Goal: Task Accomplishment & Management: Complete application form

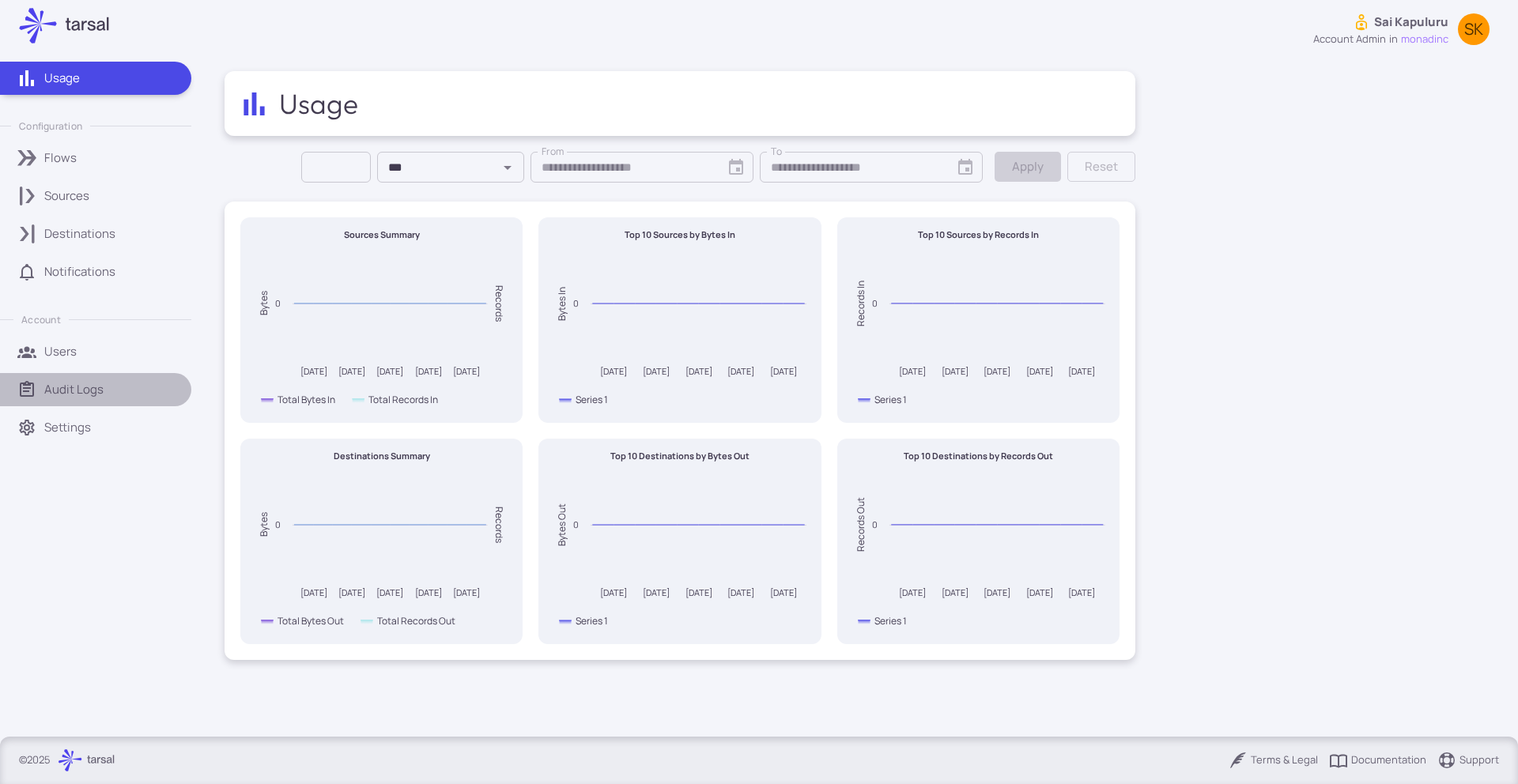
click at [66, 378] on link "Audit Logs" at bounding box center [96, 389] width 192 height 33
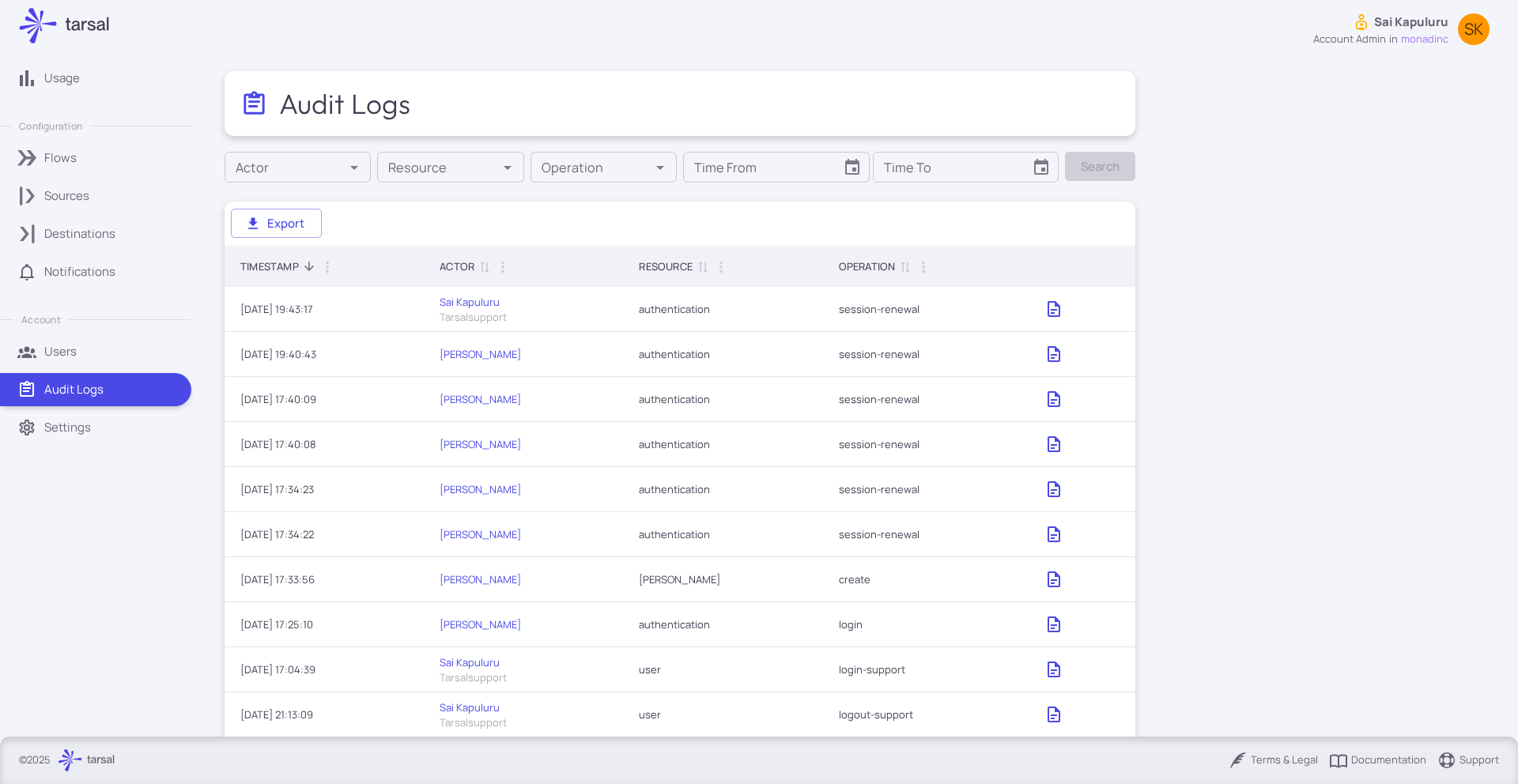
click at [66, 420] on p "Settings" at bounding box center [68, 427] width 47 height 17
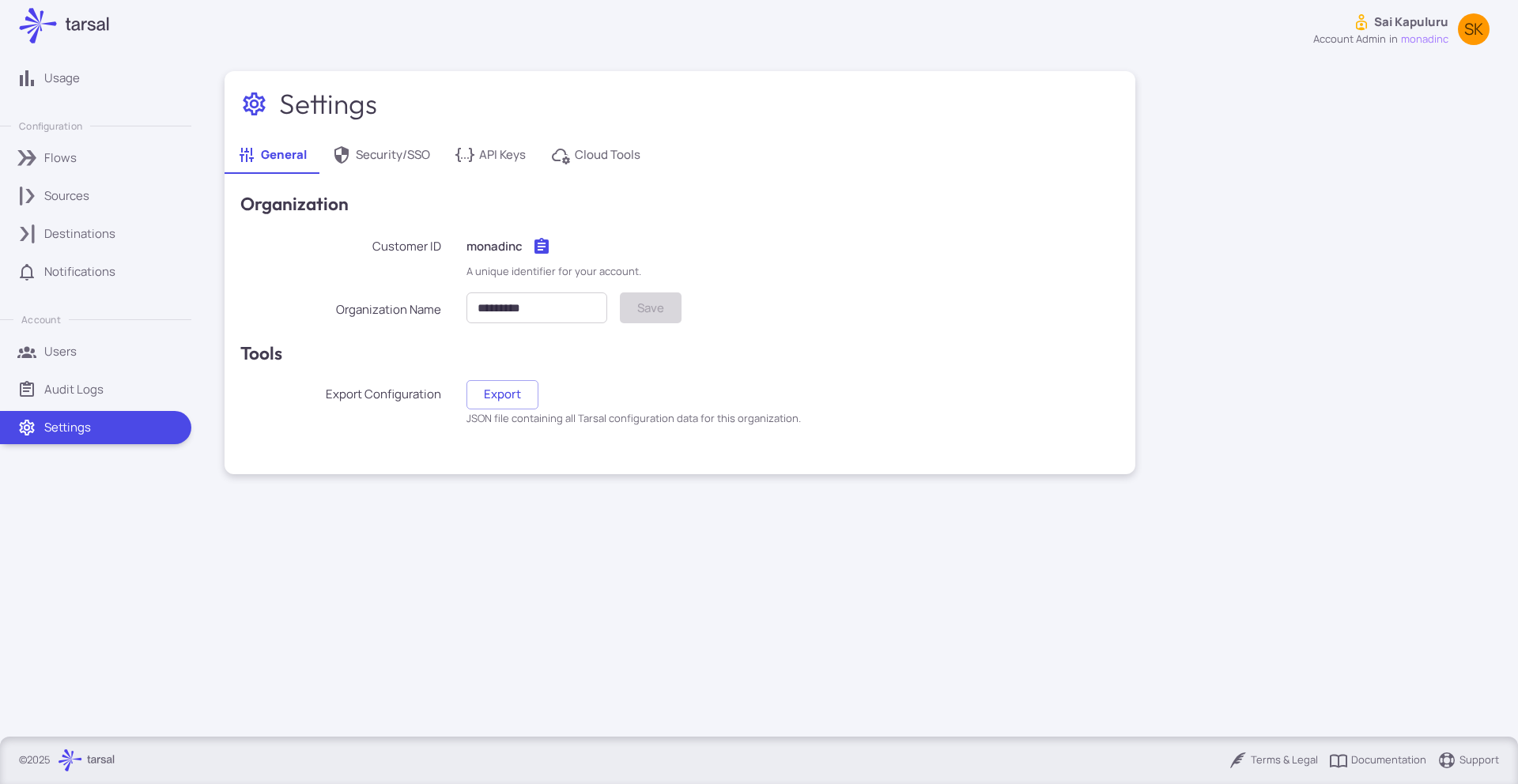
click at [97, 388] on p "Audit Logs" at bounding box center [74, 390] width 59 height 17
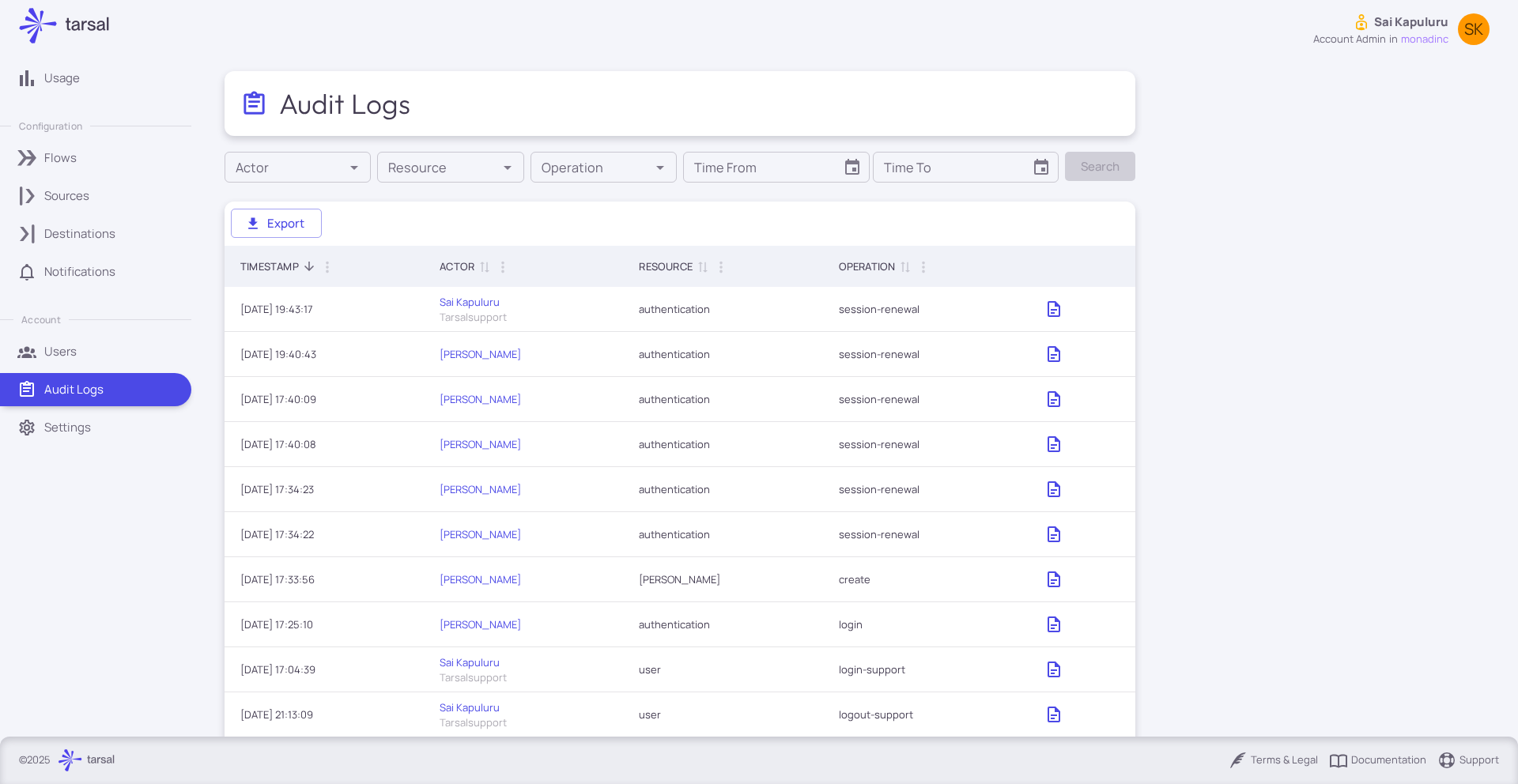
click at [82, 357] on div "Users" at bounding box center [112, 351] width 136 height 17
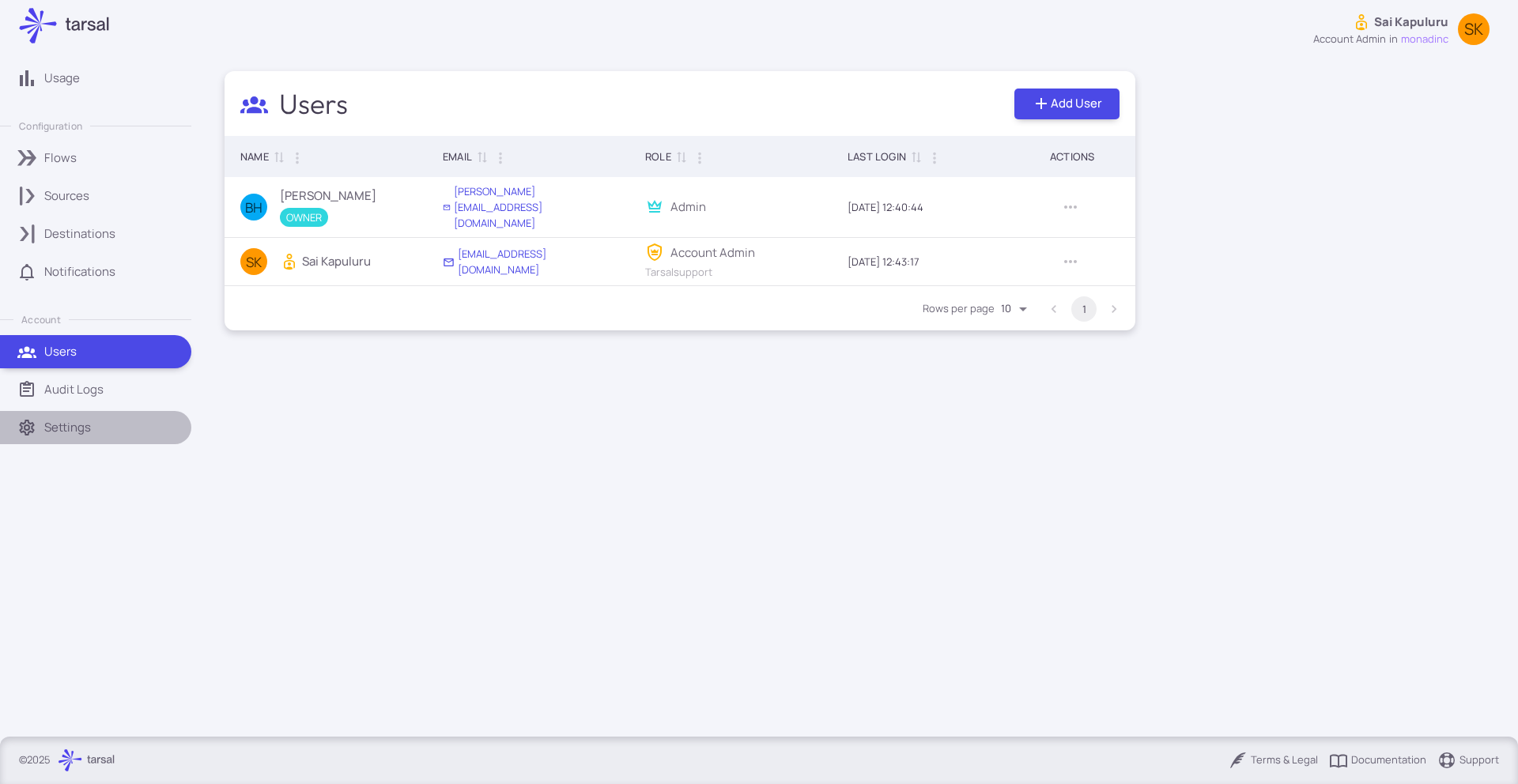
click at [74, 424] on p "Settings" at bounding box center [68, 427] width 47 height 17
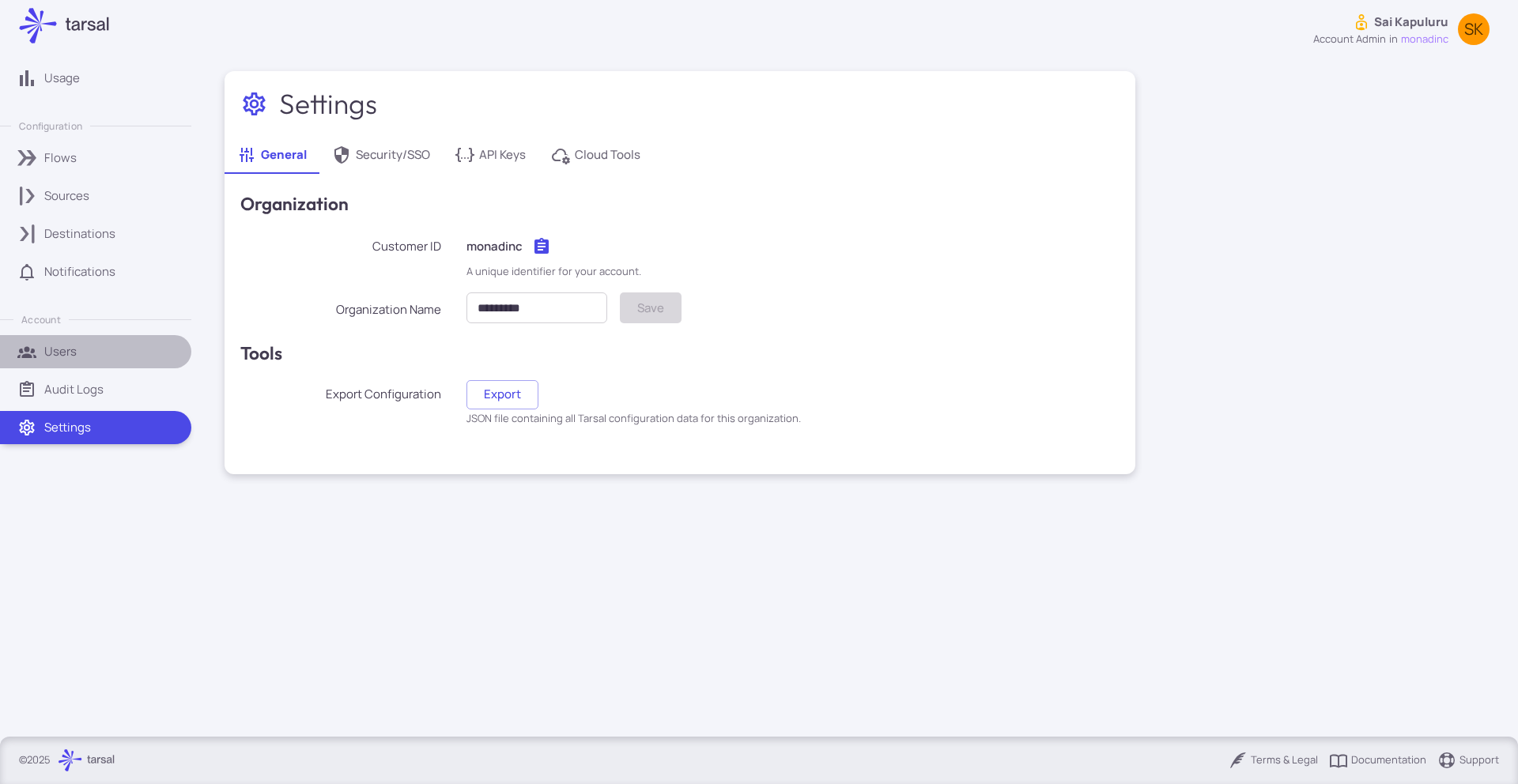
click at [75, 367] on link "Users" at bounding box center [96, 351] width 192 height 33
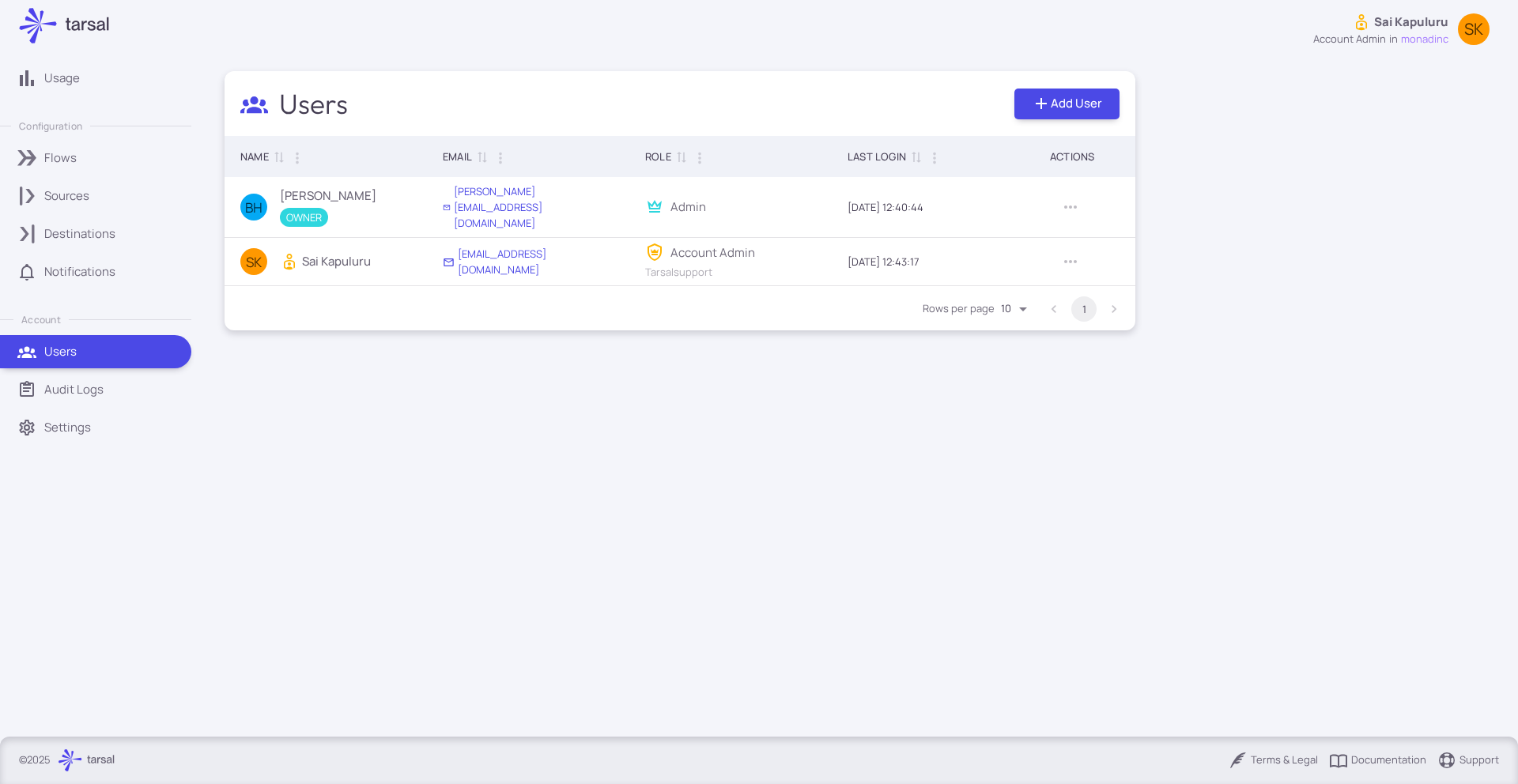
click at [1404, 25] on p "Sai Kapuluru" at bounding box center [1410, 22] width 74 height 17
click at [1381, 99] on li "Return to [GEOGRAPHIC_DATA]" at bounding box center [1402, 103] width 182 height 28
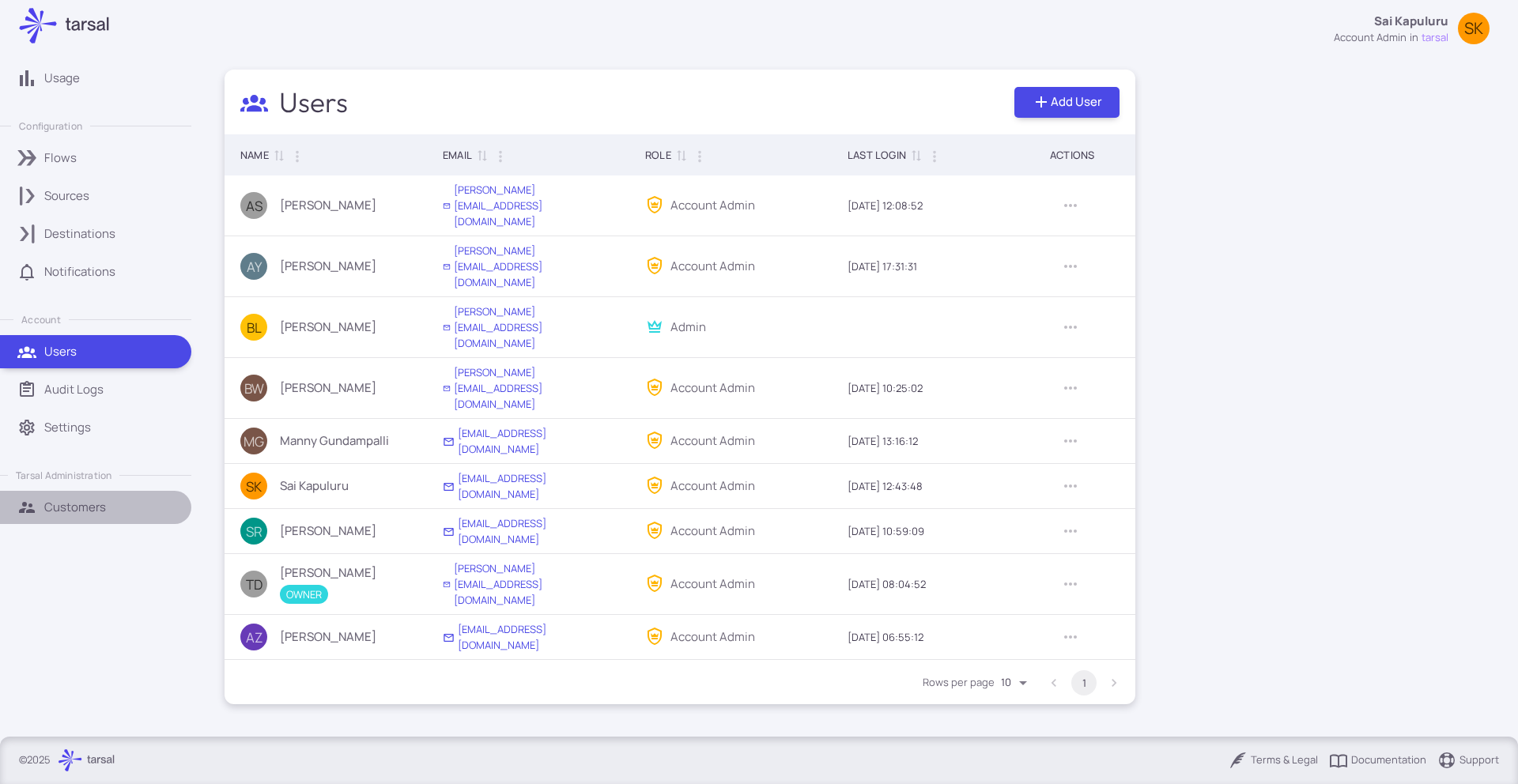
click at [68, 500] on p "Customers" at bounding box center [75, 507] width 62 height 17
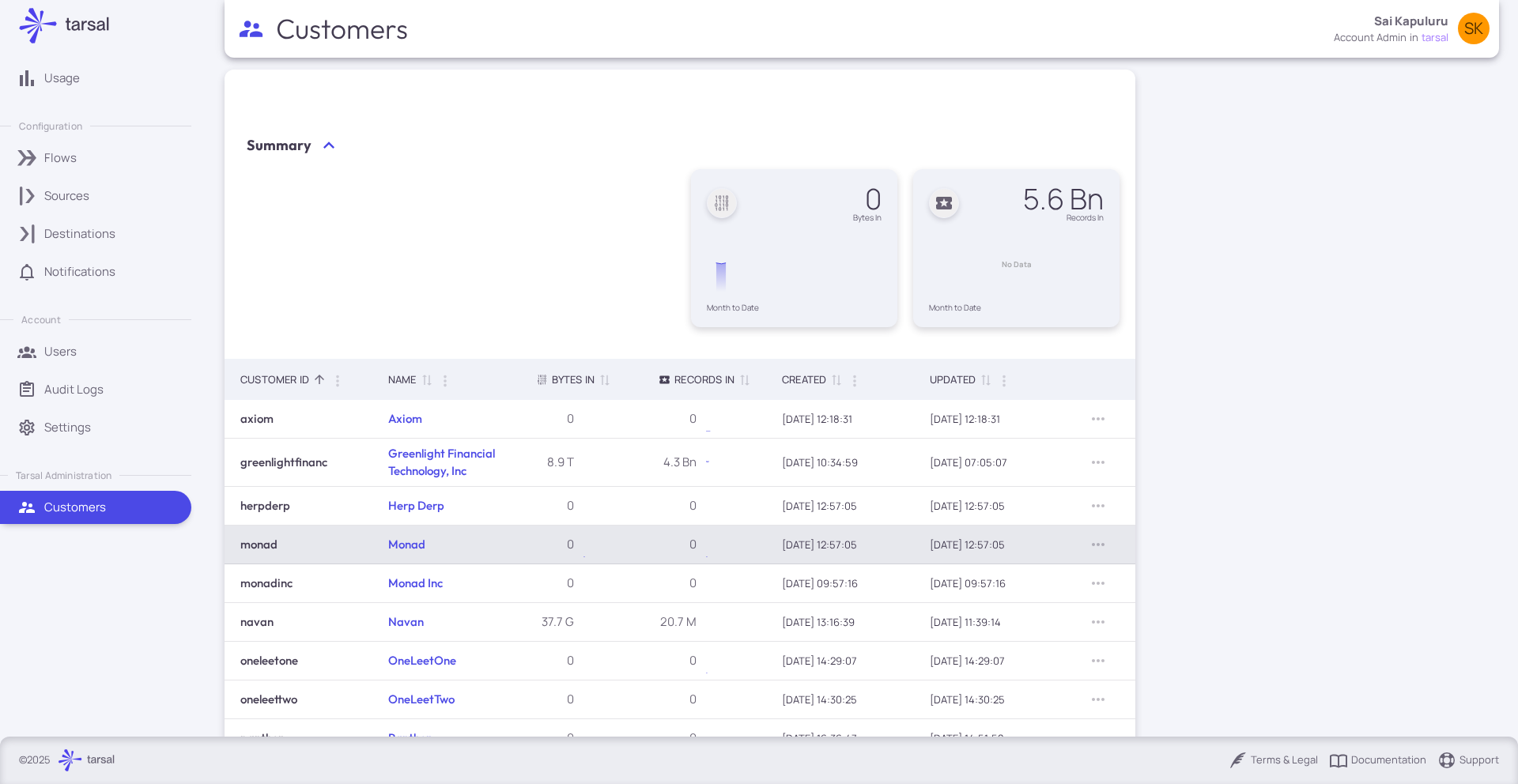
scroll to position [123, 0]
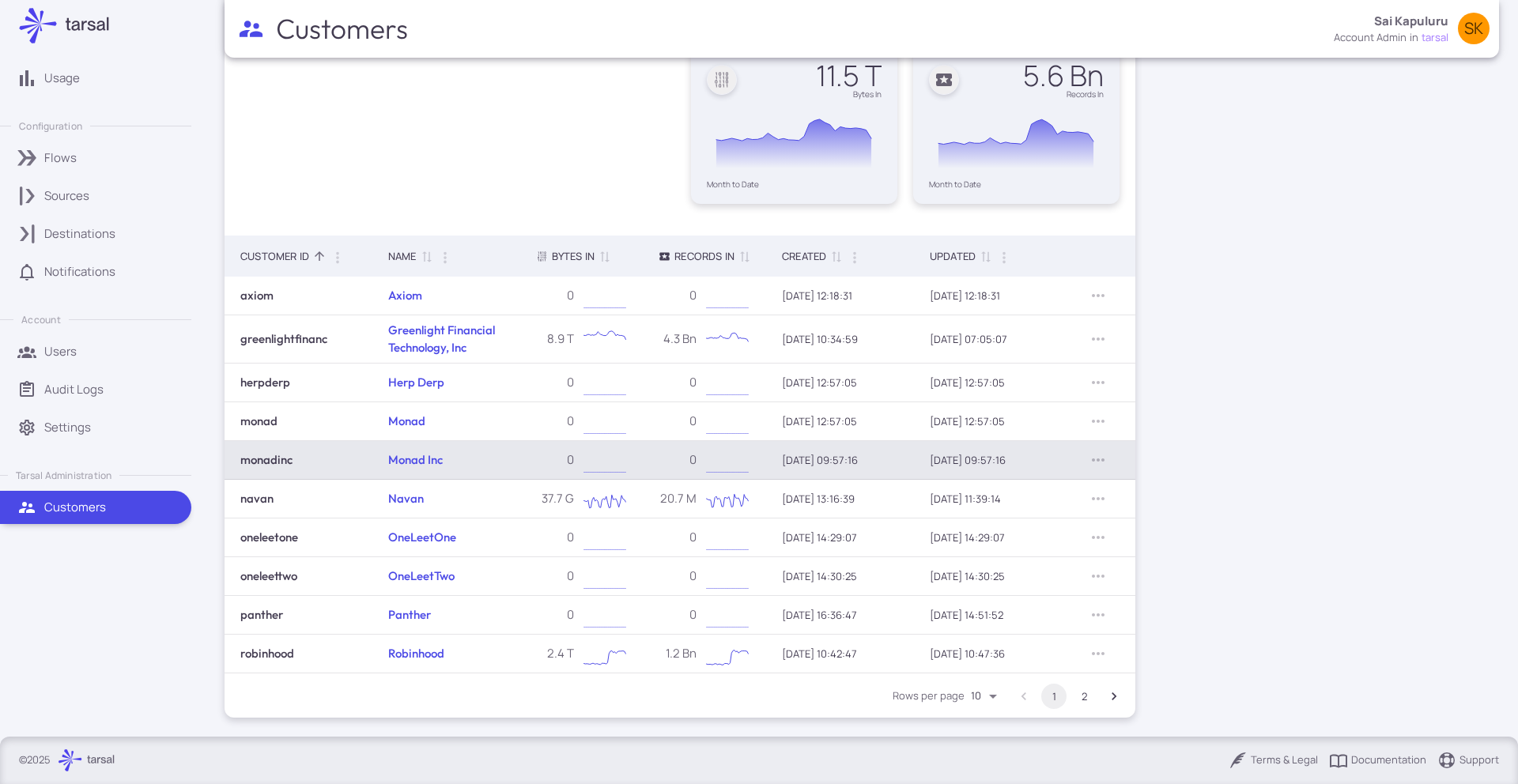
click at [1110, 460] on td at bounding box center [1098, 460] width 74 height 38
click at [1104, 459] on icon "Row Actions" at bounding box center [1098, 460] width 19 height 19
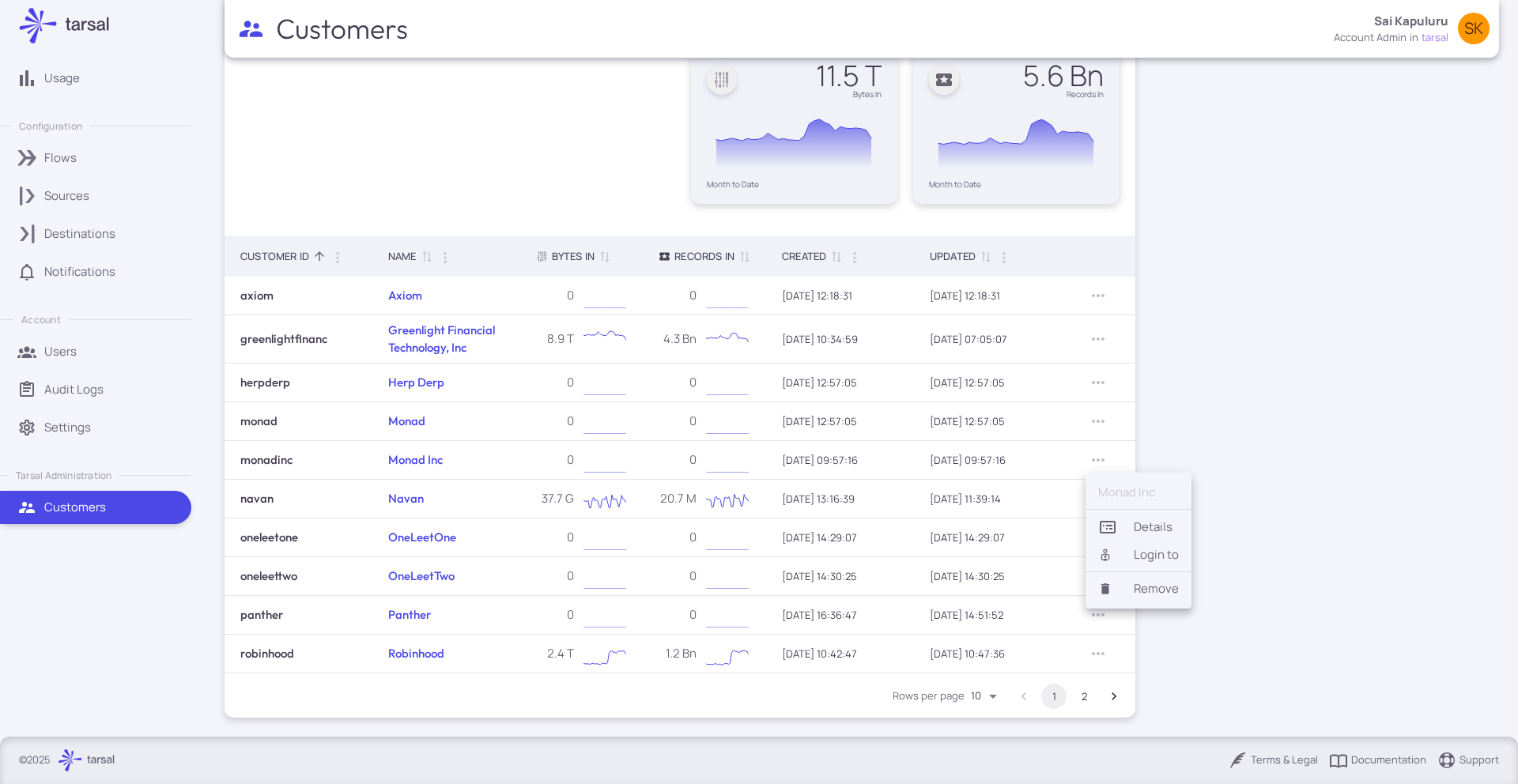
click at [1171, 431] on div at bounding box center [759, 392] width 1518 height 784
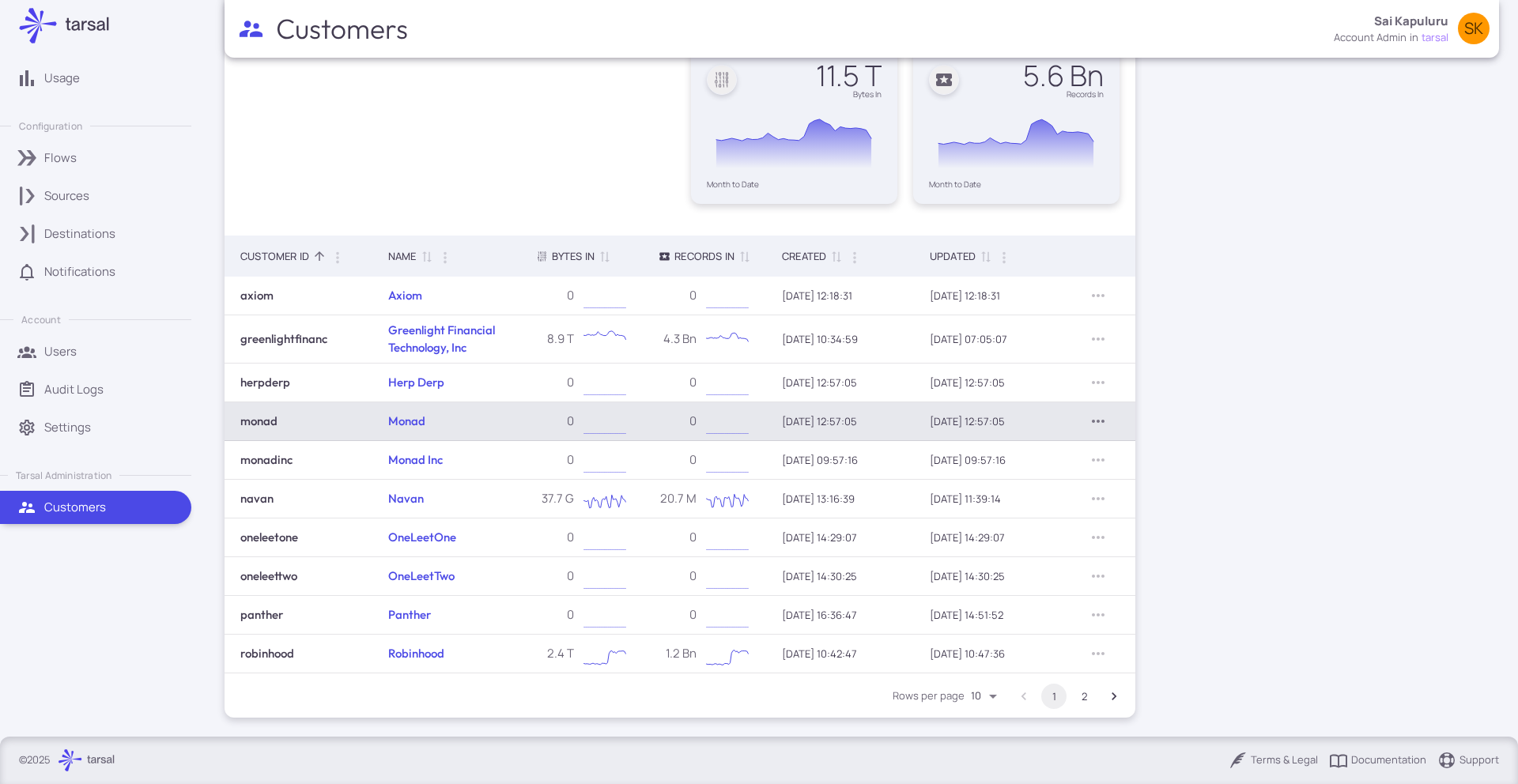
click at [1091, 422] on icon "Row Actions" at bounding box center [1098, 421] width 19 height 19
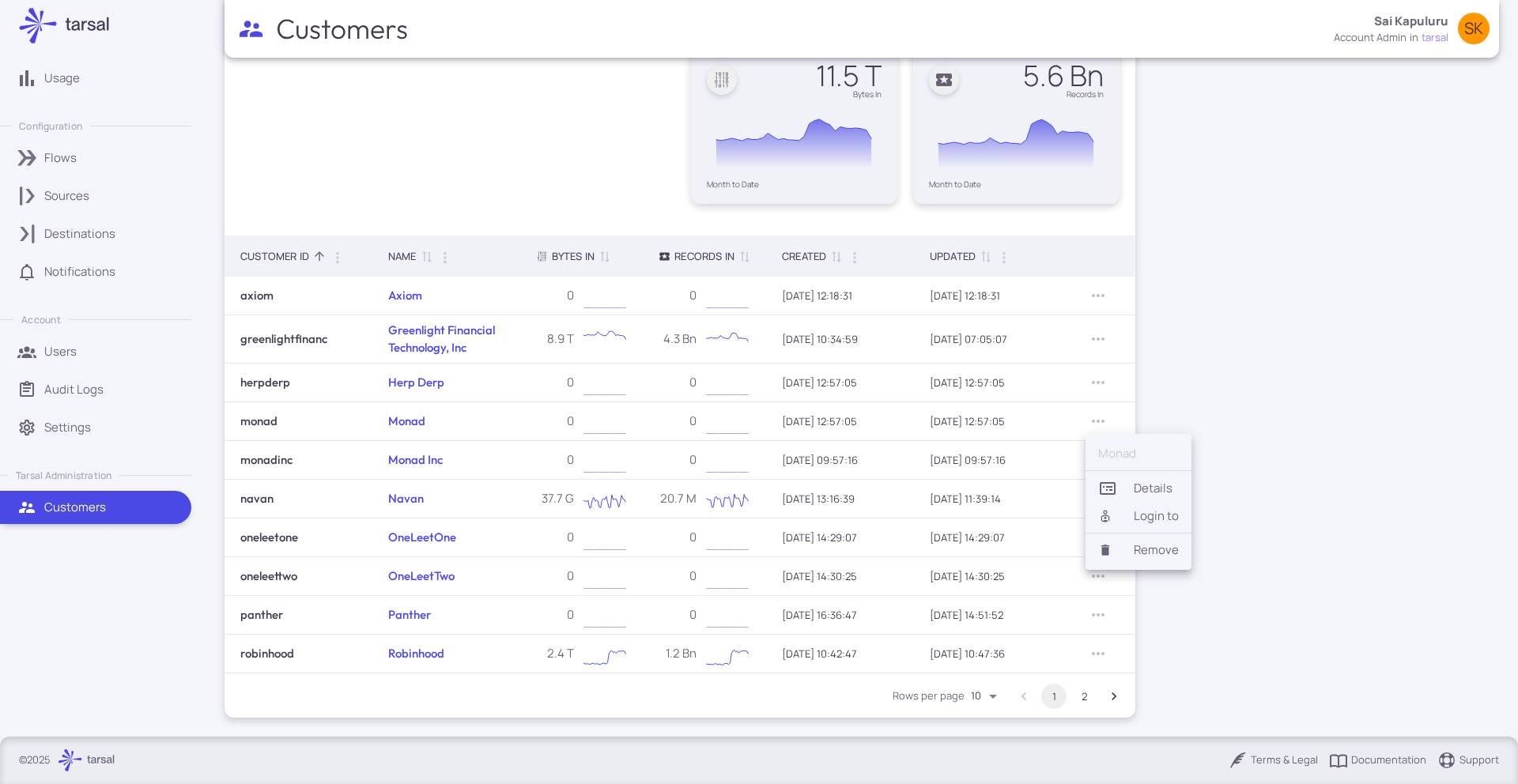
click at [1115, 515] on div at bounding box center [1112, 516] width 28 height 15
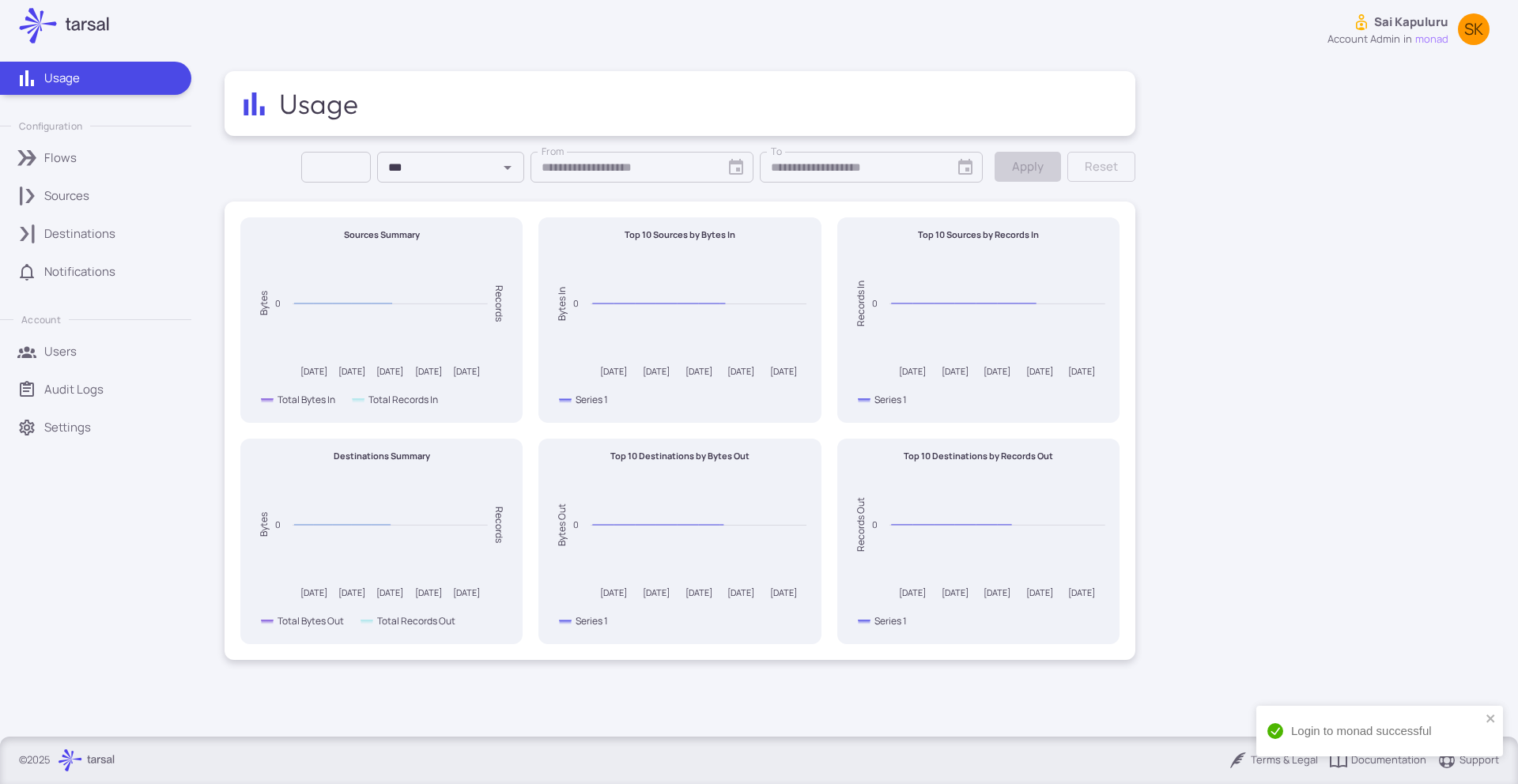
click at [96, 377] on link "Audit Logs" at bounding box center [96, 389] width 192 height 33
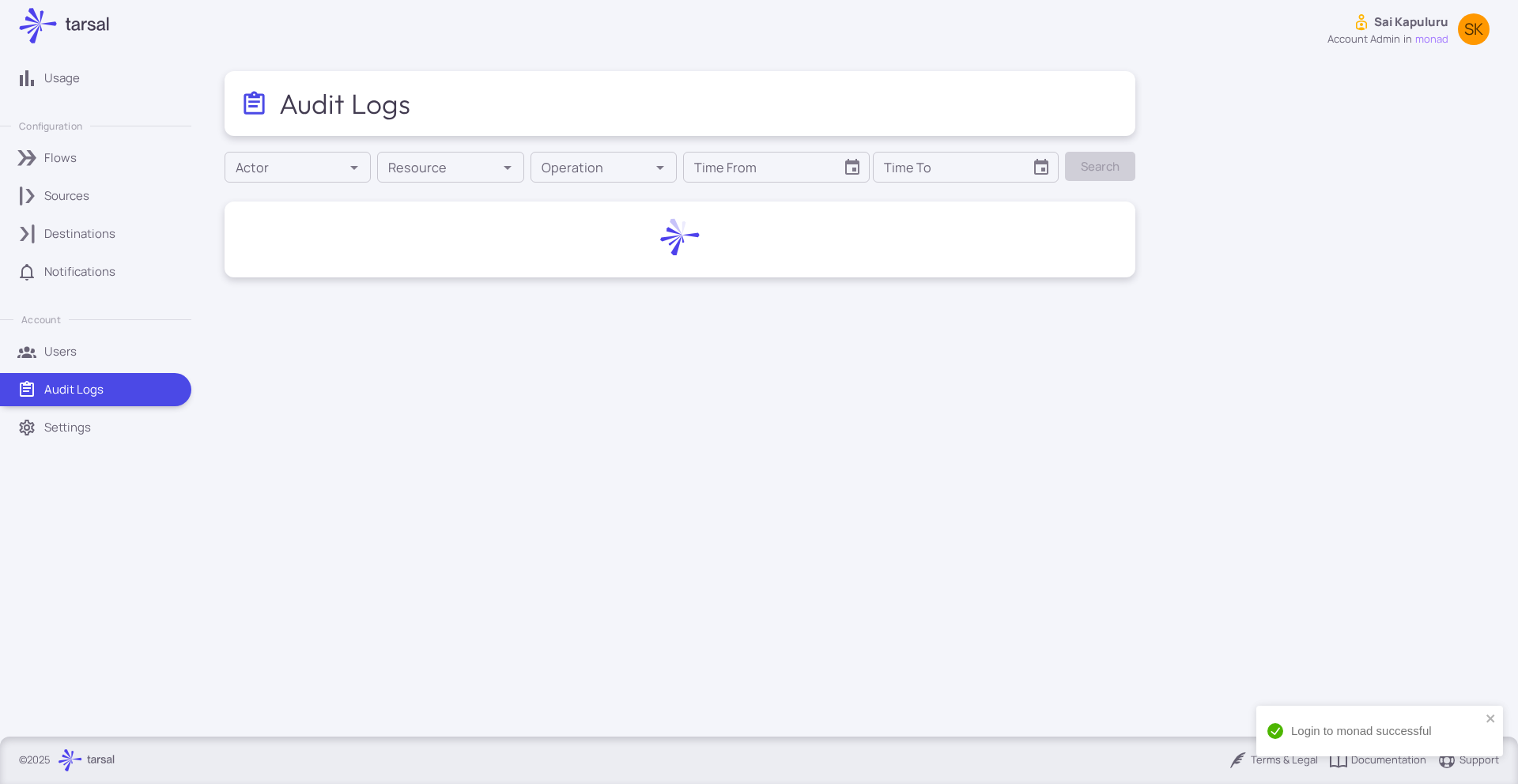
click at [89, 363] on link "Users" at bounding box center [96, 351] width 192 height 33
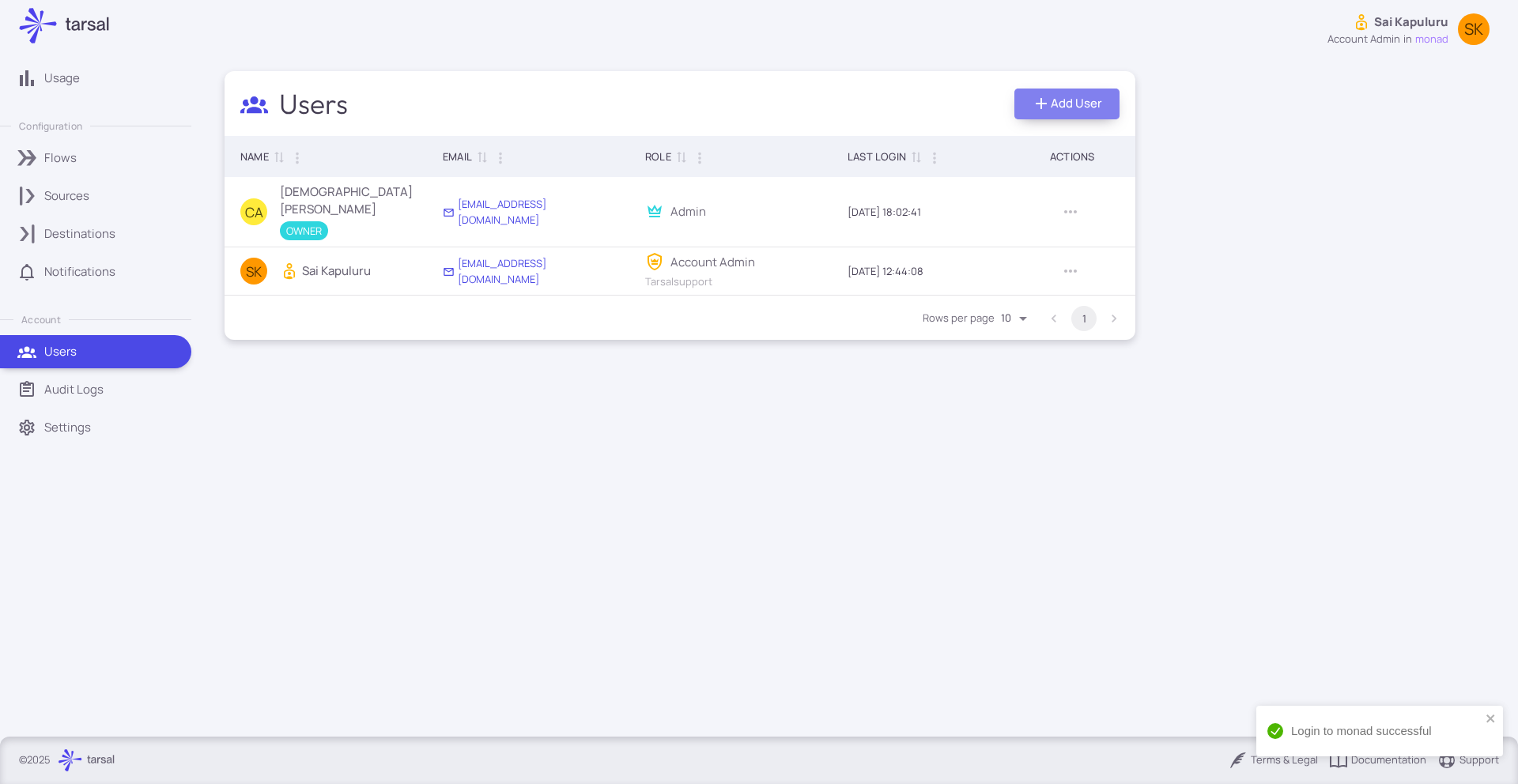
click at [1053, 111] on button "Add User" at bounding box center [1066, 104] width 105 height 31
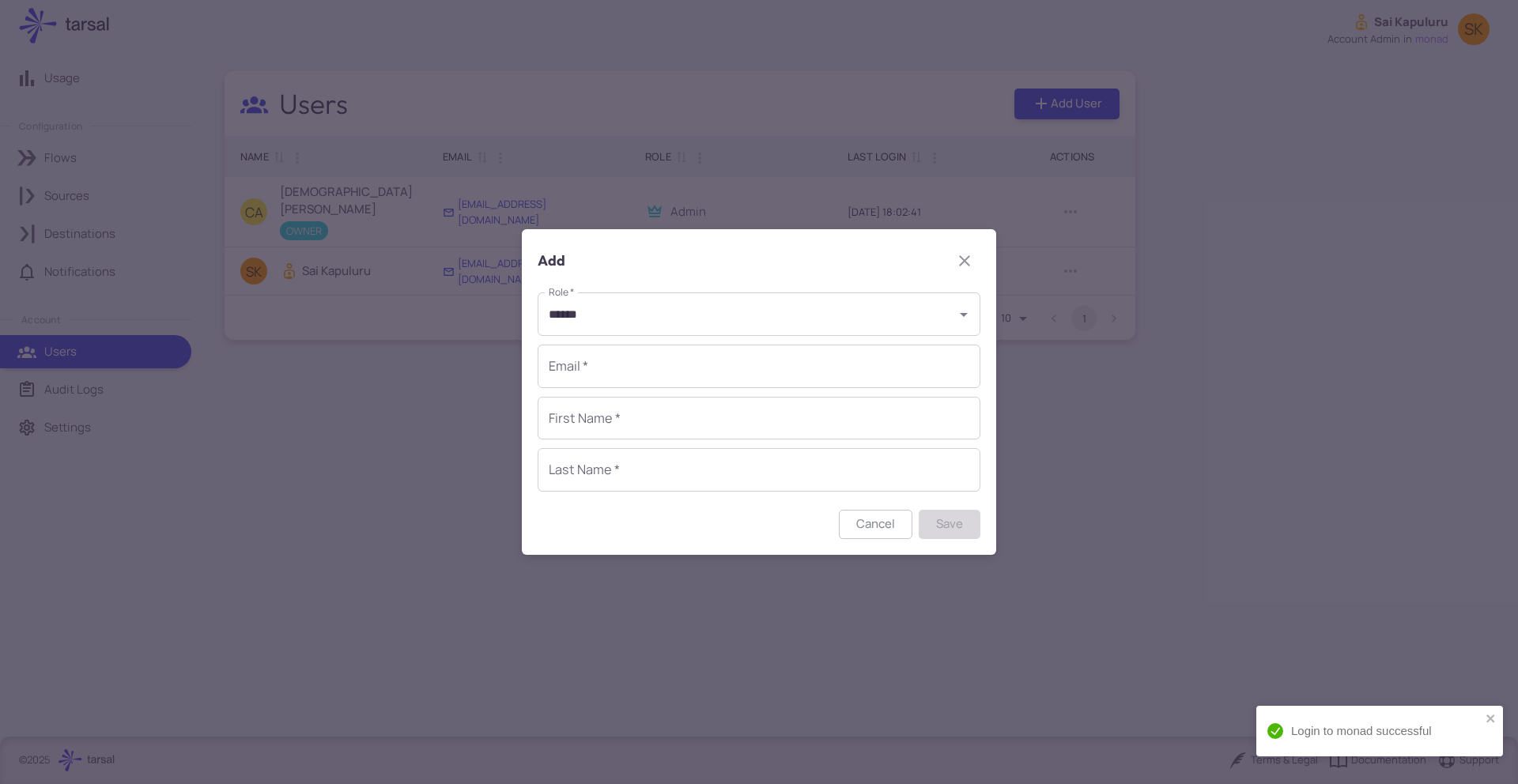
click at [725, 368] on input "Email   *" at bounding box center [759, 366] width 443 height 44
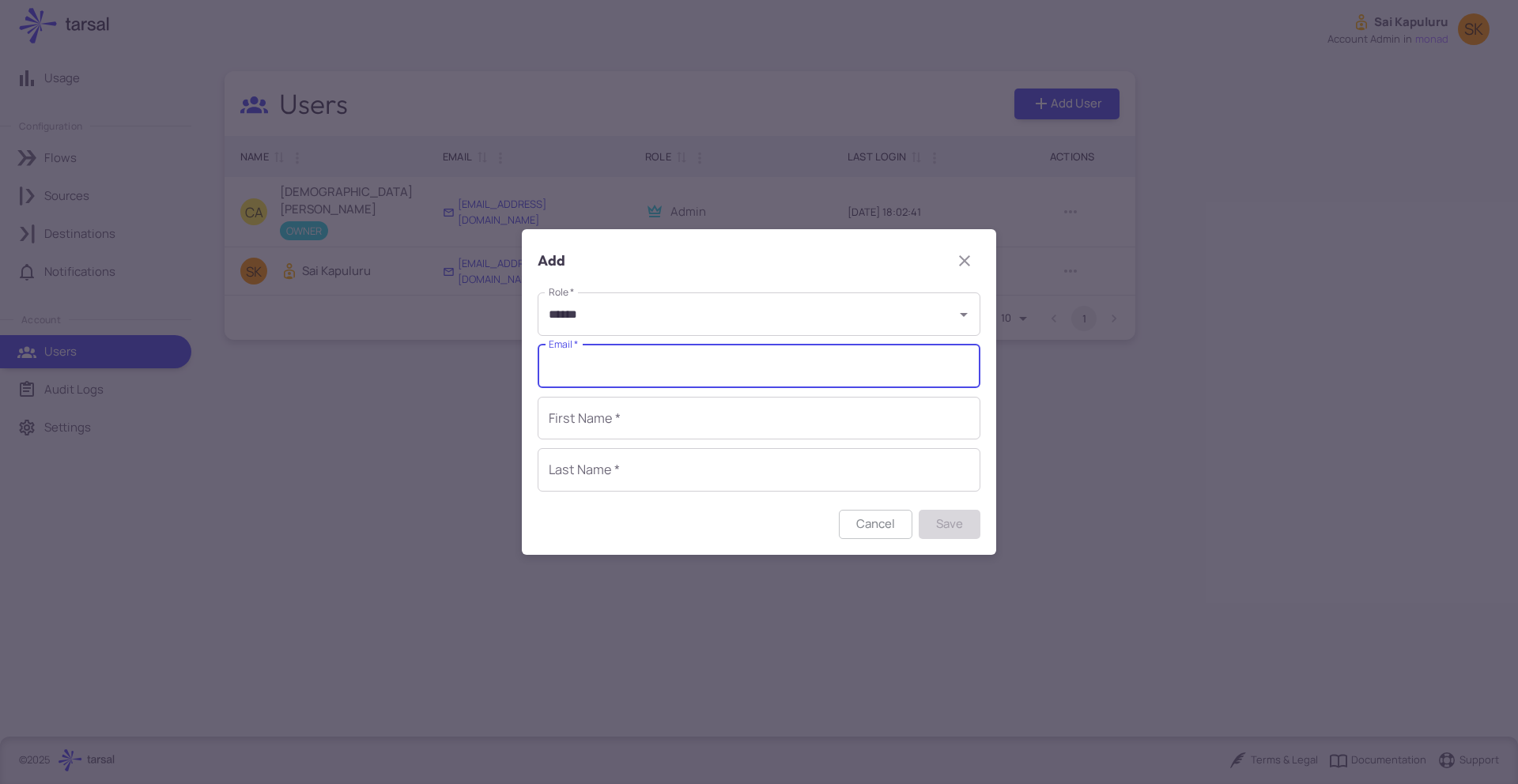
type input "**********"
click at [631, 424] on input "First Name   *" at bounding box center [759, 418] width 443 height 44
type input "*****"
click at [641, 482] on input "Last Name   *" at bounding box center [759, 469] width 443 height 44
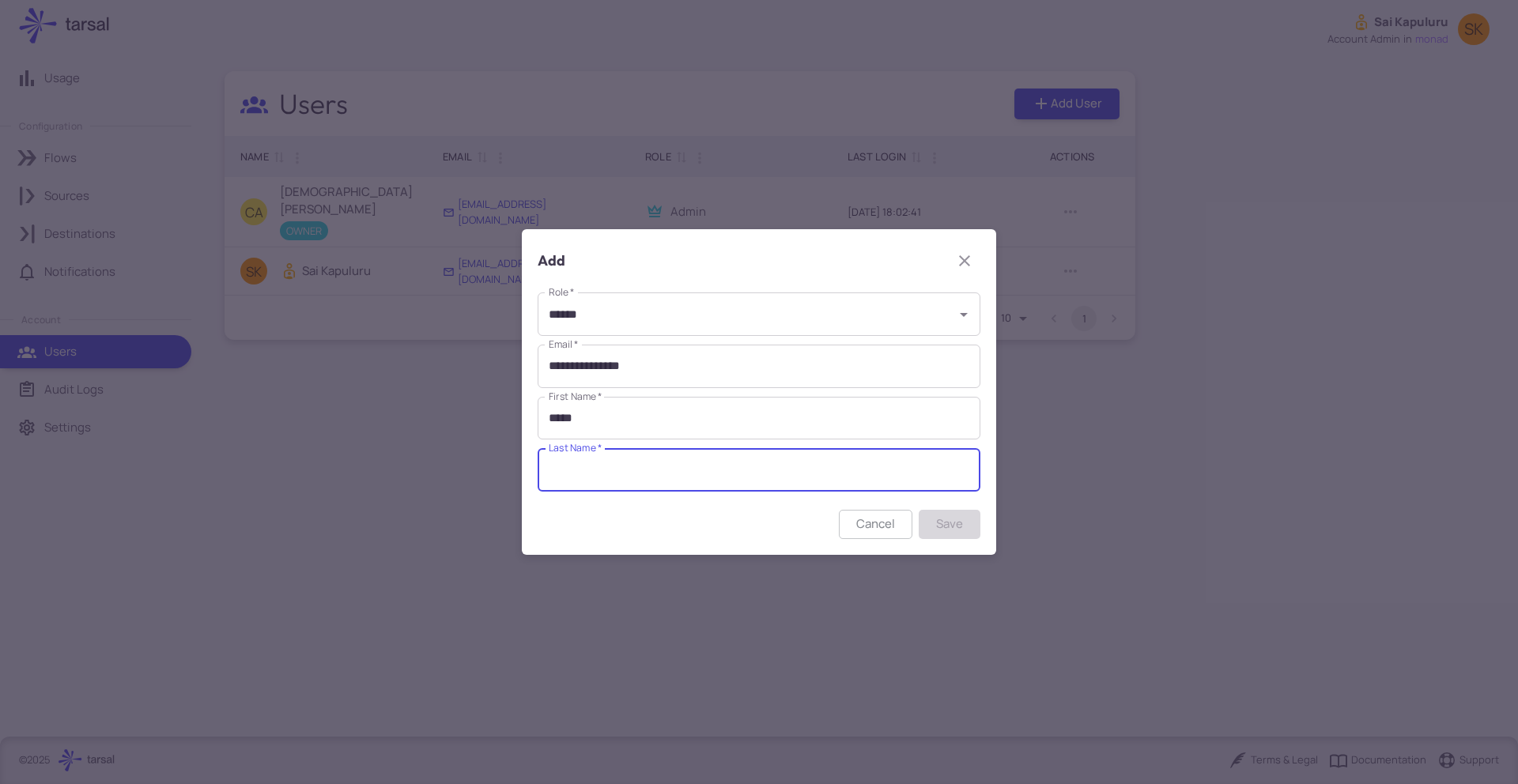
type input "******"
click at [957, 522] on button "Save" at bounding box center [949, 524] width 62 height 29
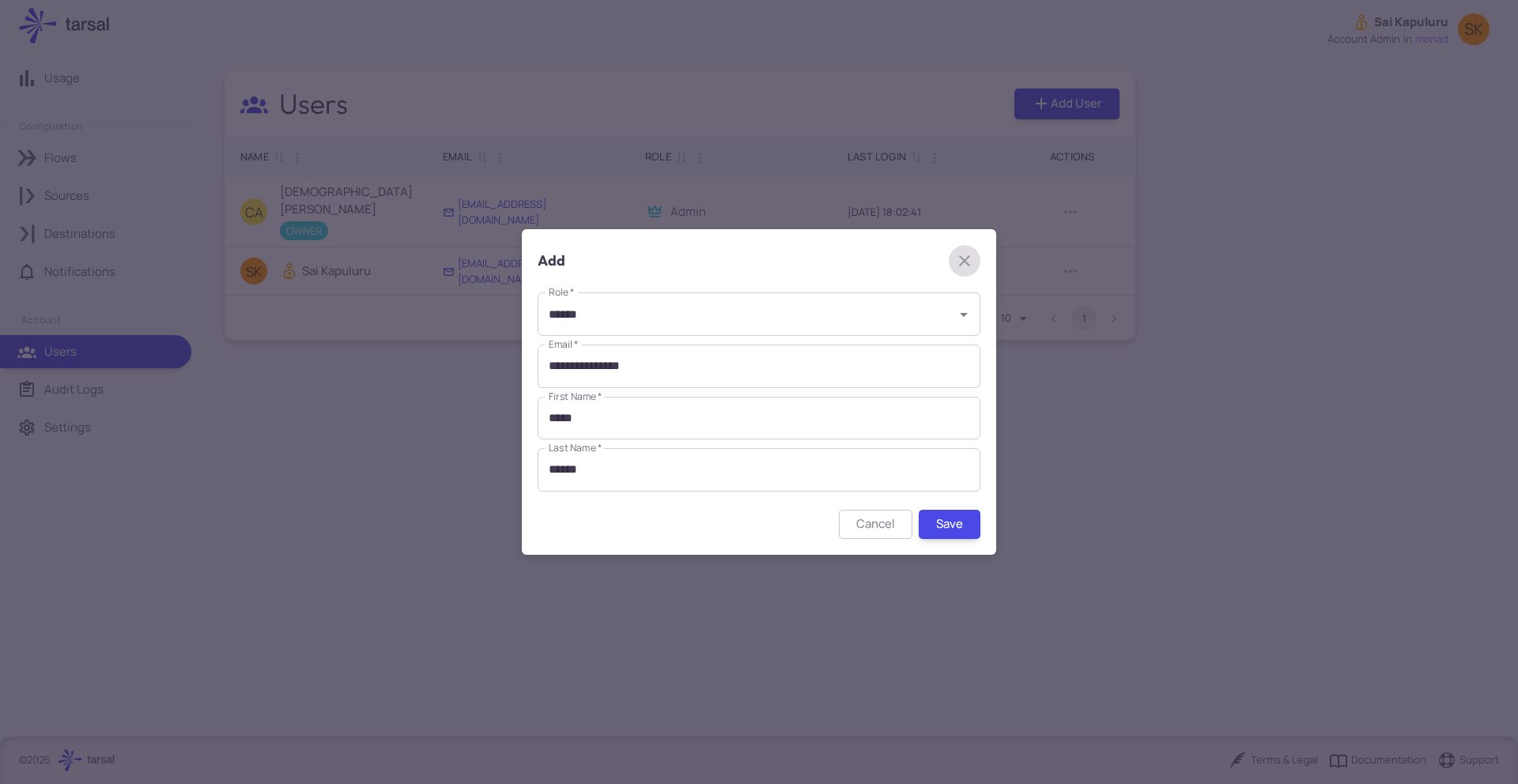
click at [968, 270] on icon "button" at bounding box center [965, 261] width 19 height 19
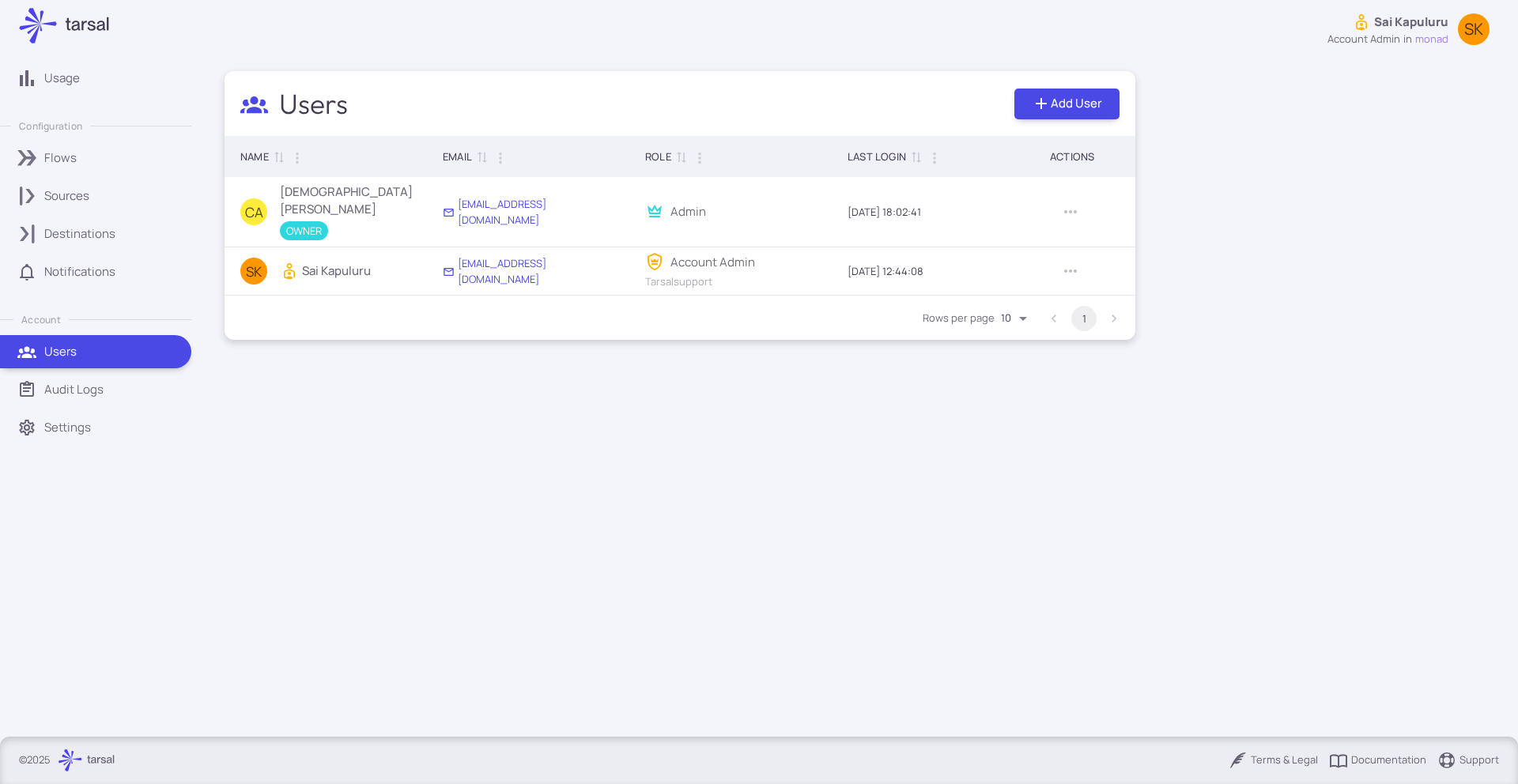
click at [87, 421] on p "Settings" at bounding box center [68, 427] width 47 height 17
